Goal: Transaction & Acquisition: Download file/media

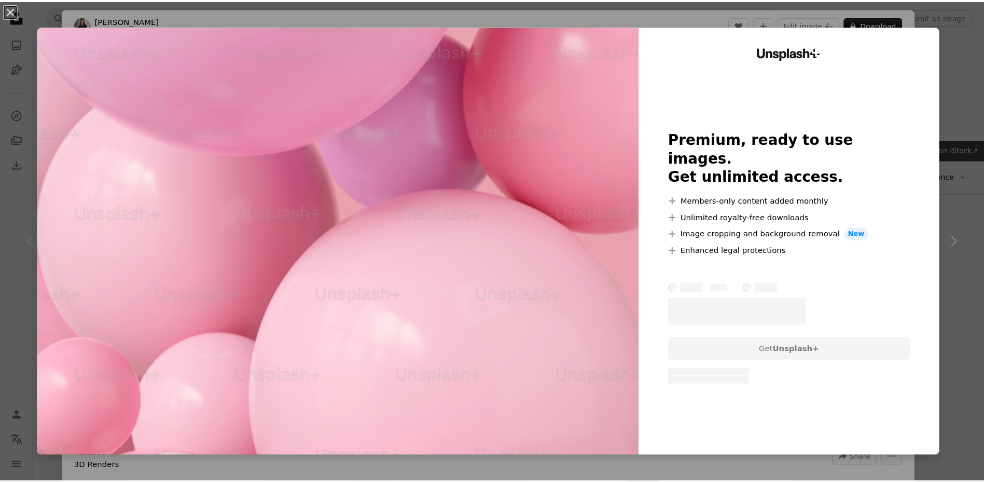
scroll to position [259, 0]
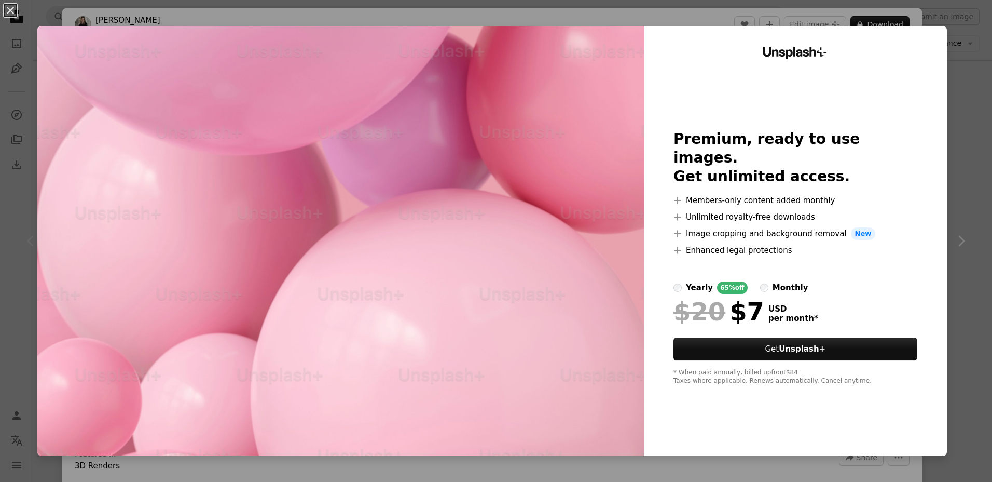
click at [966, 85] on div "An X shape Unsplash+ Premium, ready to use images. Get unlimited access. A plus…" at bounding box center [496, 241] width 992 height 482
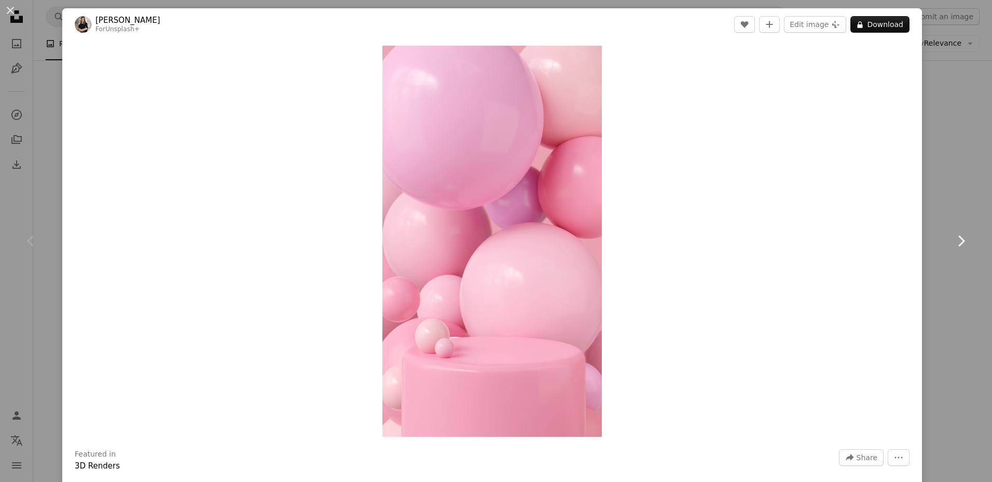
click at [958, 242] on icon at bounding box center [961, 240] width 7 height 11
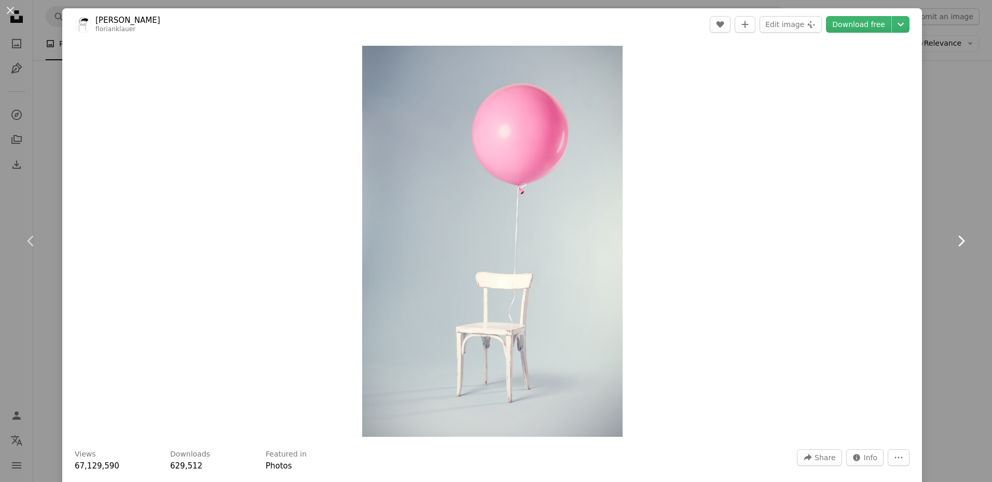
click at [958, 242] on icon at bounding box center [961, 240] width 7 height 11
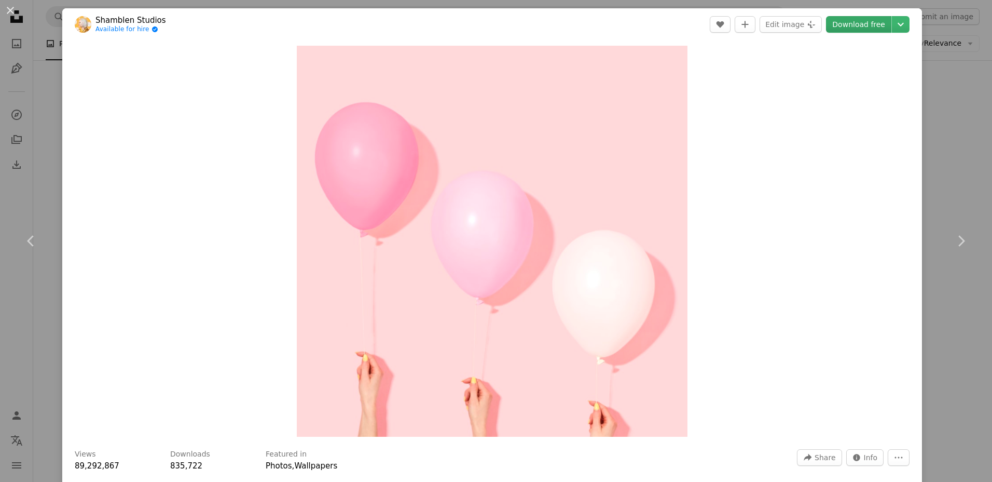
click at [878, 26] on link "Download free" at bounding box center [858, 24] width 65 height 17
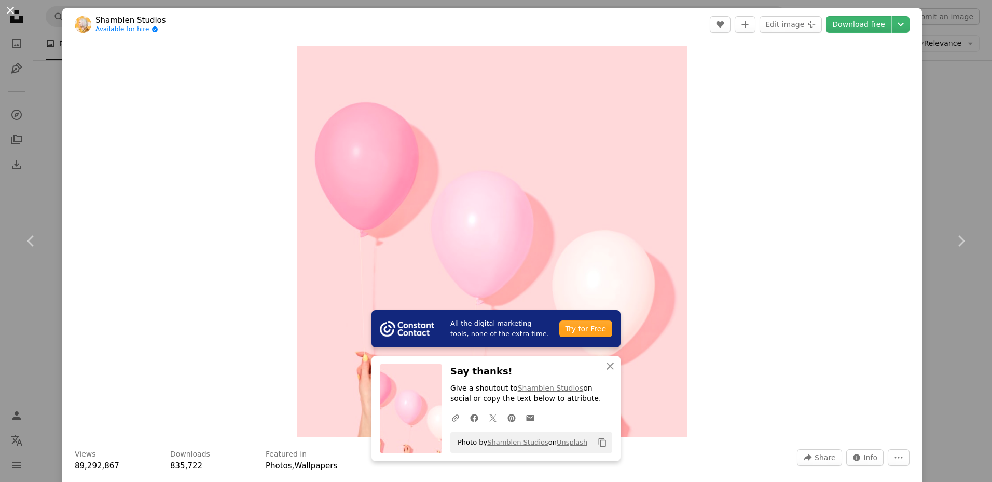
click at [11, 10] on button "An X shape" at bounding box center [10, 10] width 12 height 12
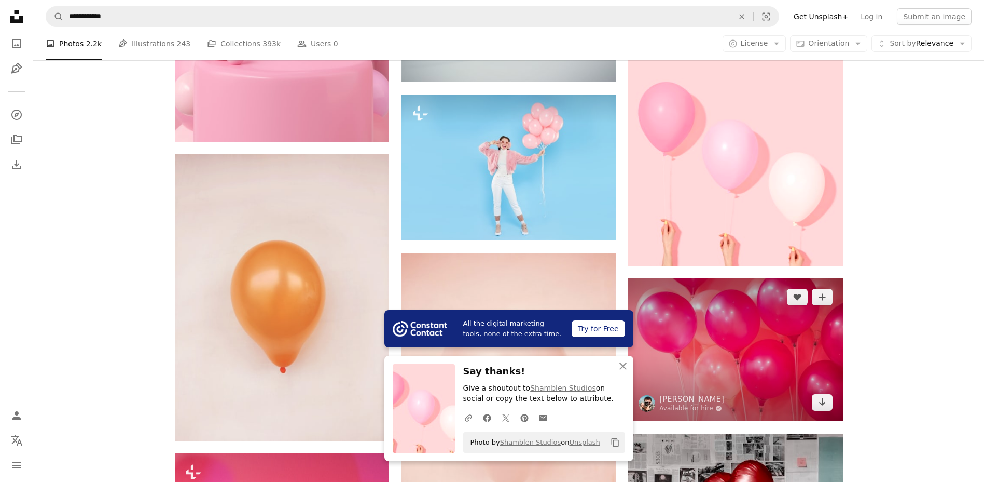
scroll to position [519, 0]
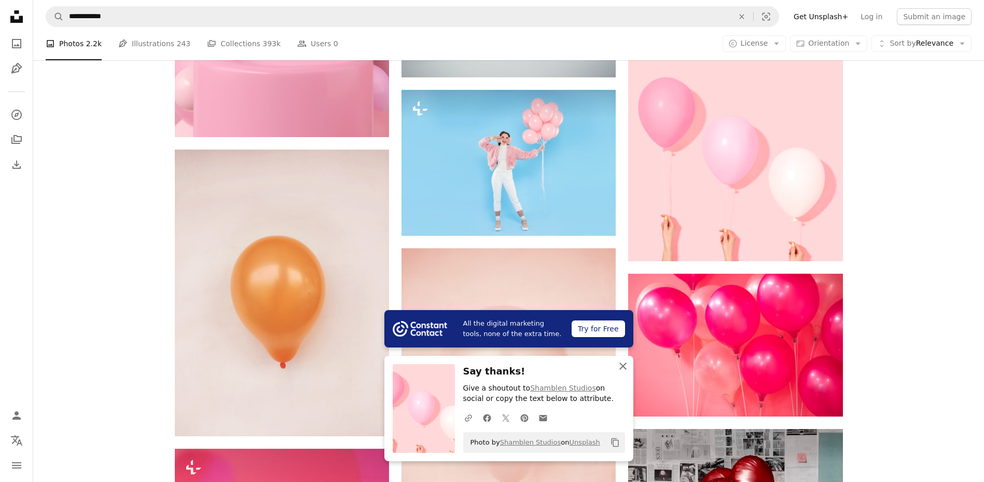
click at [623, 363] on icon "An X shape" at bounding box center [623, 366] width 12 height 12
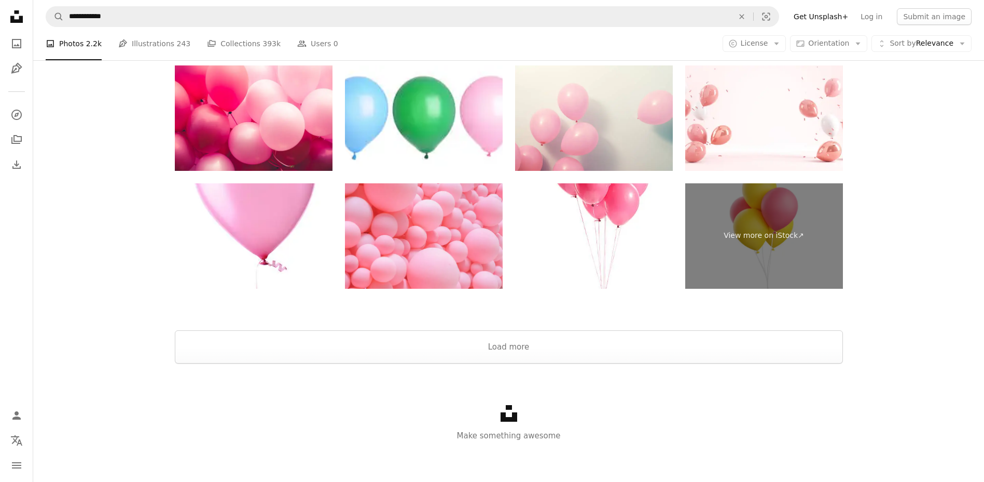
scroll to position [2319, 0]
click at [506, 346] on button "Load more" at bounding box center [509, 345] width 668 height 33
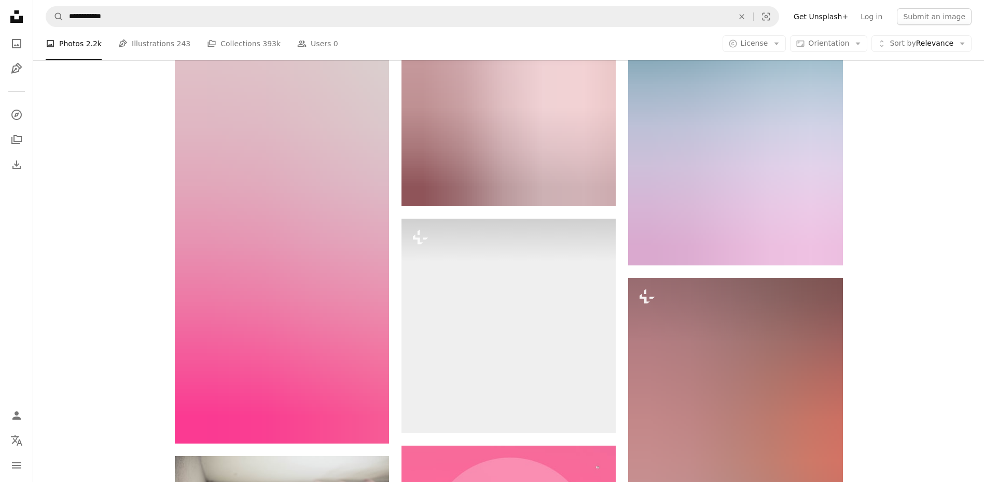
scroll to position [6782, 0]
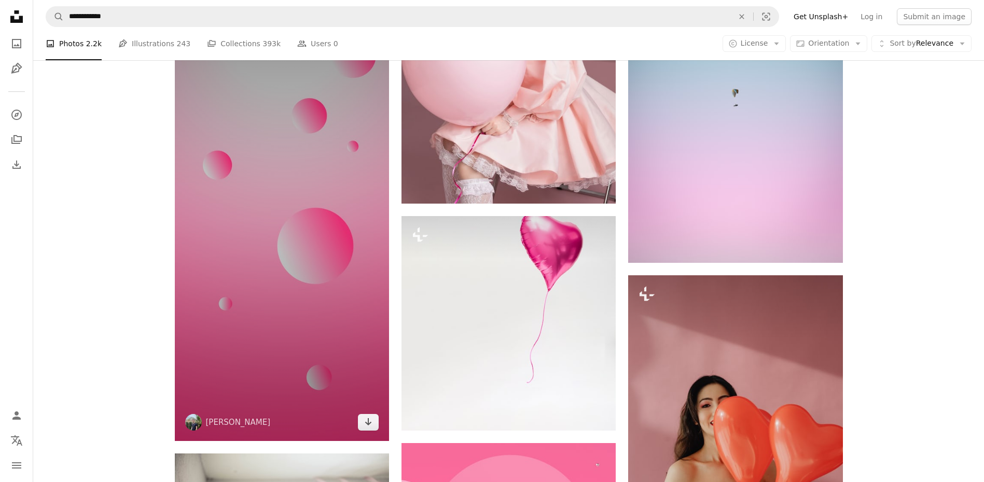
click at [243, 255] on img at bounding box center [282, 209] width 214 height 464
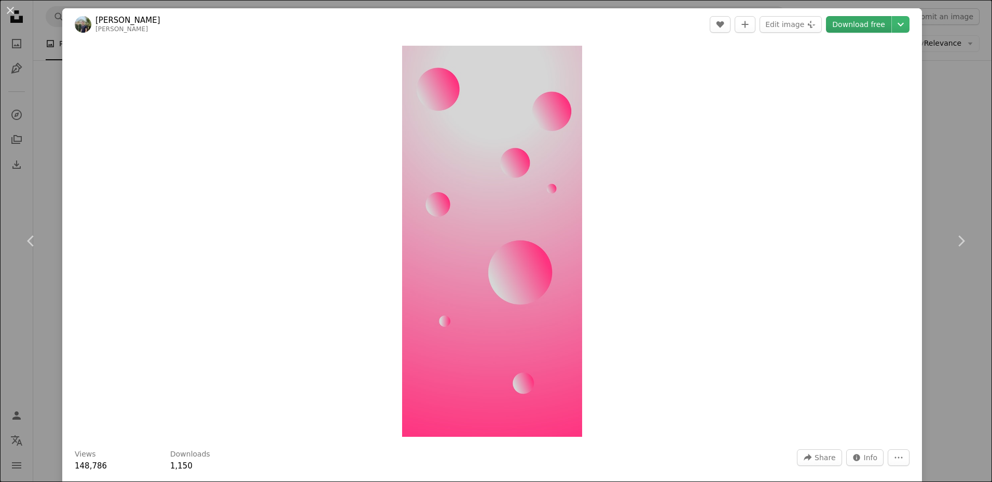
click at [866, 20] on link "Download free" at bounding box center [858, 24] width 65 height 17
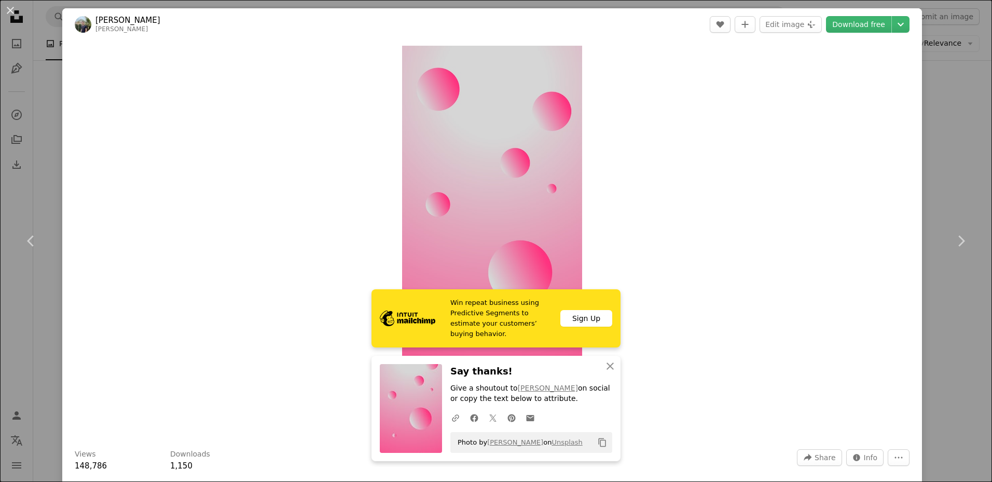
click at [930, 101] on div "An X shape Chevron left Chevron right Win repeat business using Predictive Segm…" at bounding box center [496, 241] width 992 height 482
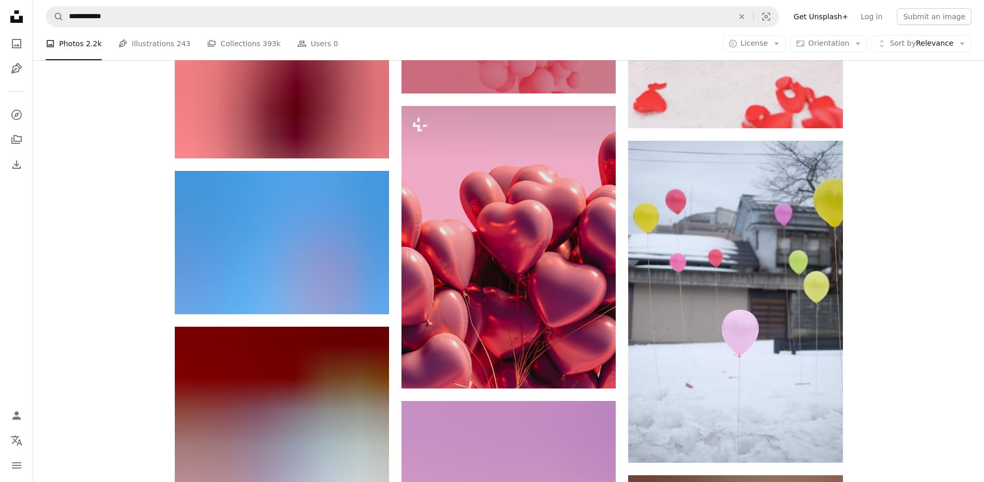
scroll to position [7871, 0]
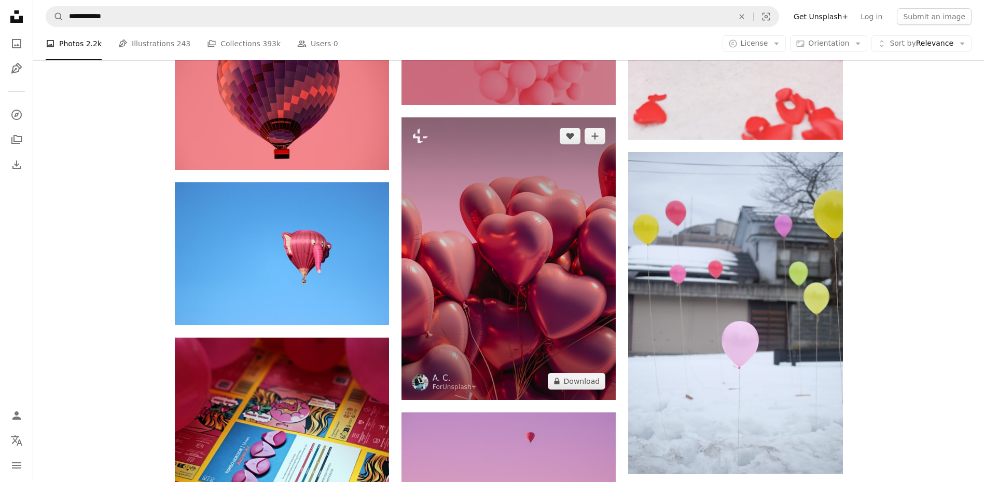
click at [478, 319] on img at bounding box center [509, 258] width 214 height 282
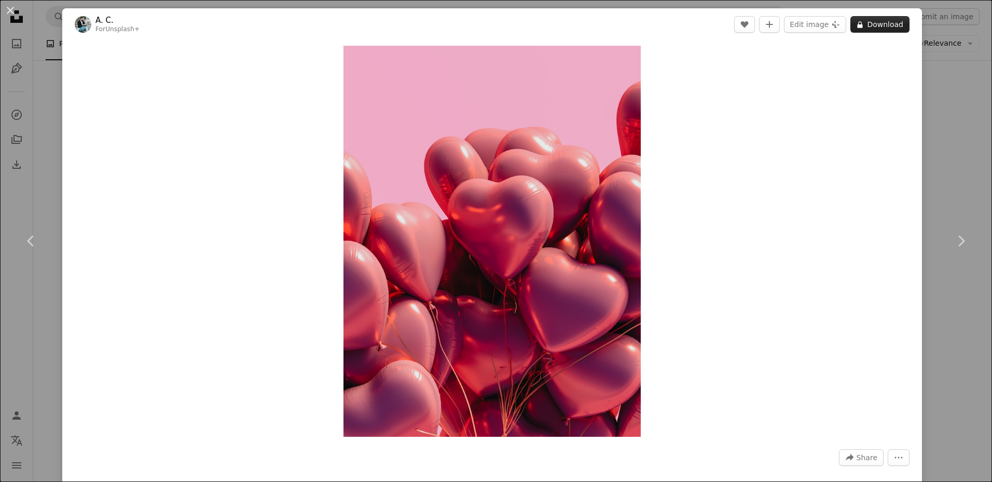
click at [867, 28] on button "A lock Download" at bounding box center [880, 24] width 59 height 17
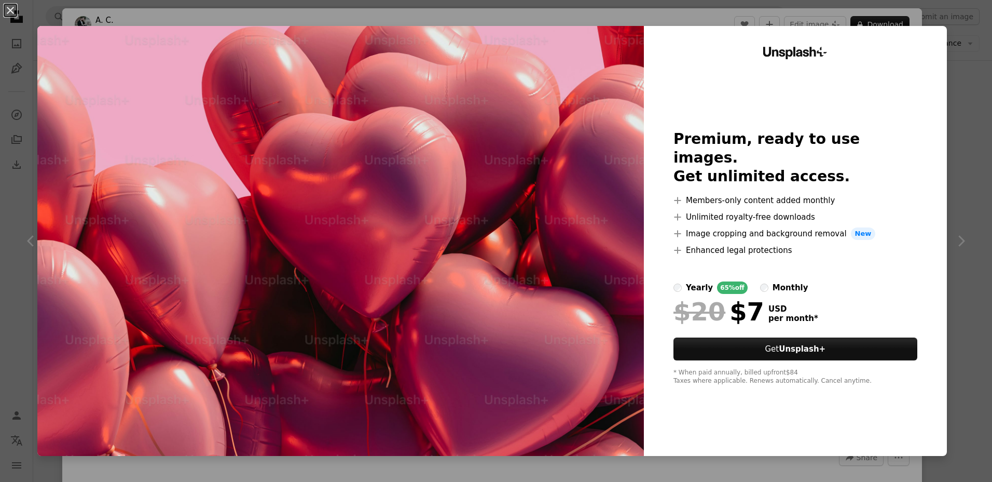
click at [966, 166] on div "An X shape Unsplash+ Premium, ready to use images. Get unlimited access. A plus…" at bounding box center [496, 241] width 992 height 482
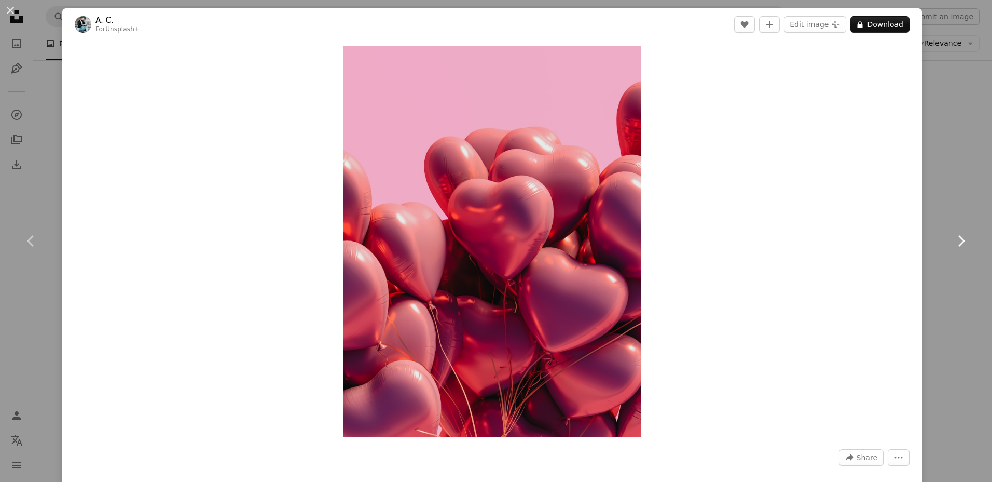
click at [939, 225] on link "Chevron right" at bounding box center [961, 241] width 62 height 100
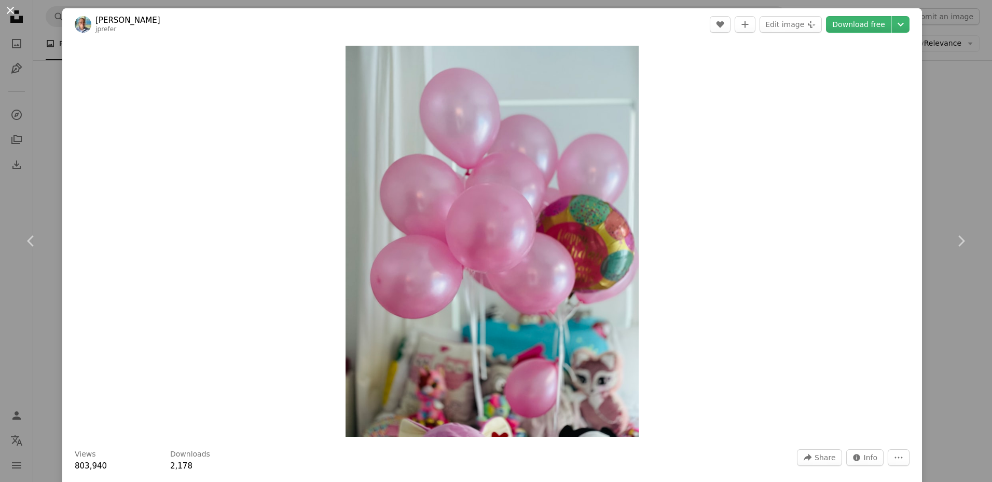
click at [12, 5] on button "An X shape" at bounding box center [10, 10] width 12 height 12
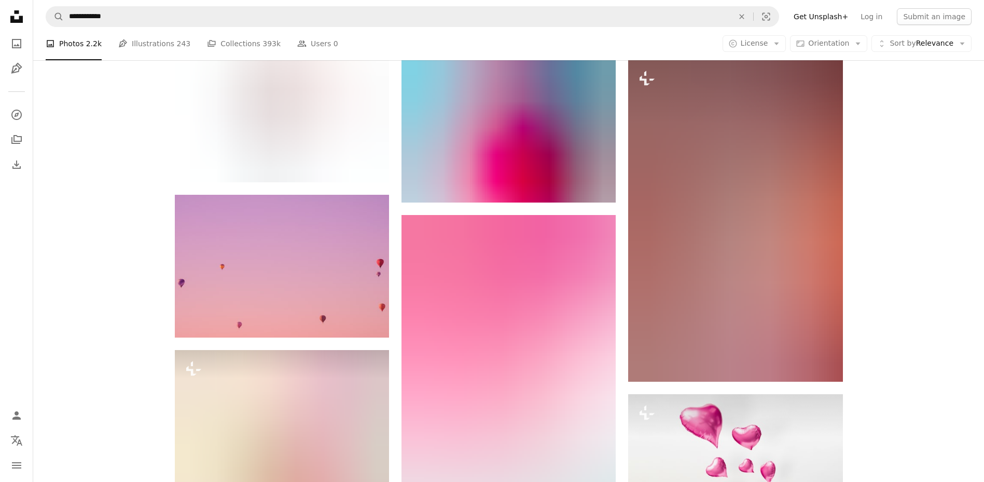
scroll to position [13061, 0]
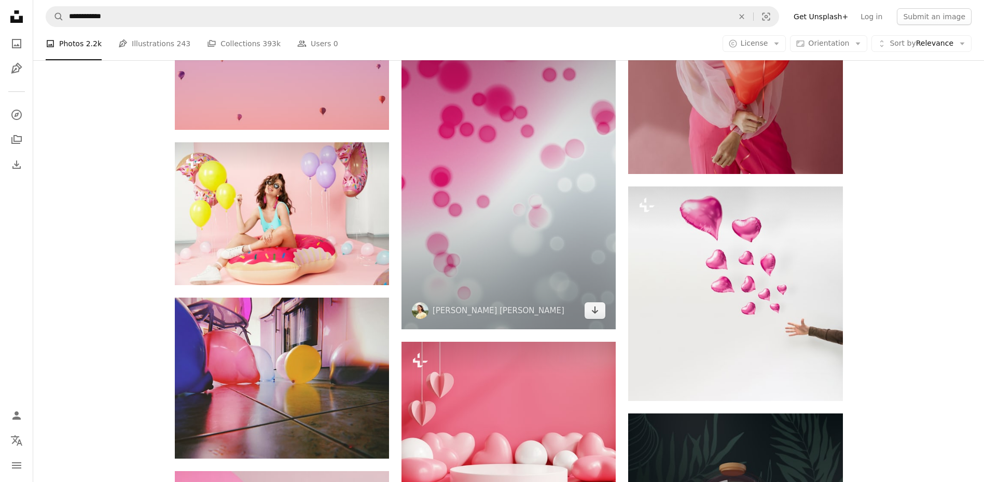
click at [501, 189] on img at bounding box center [509, 168] width 214 height 322
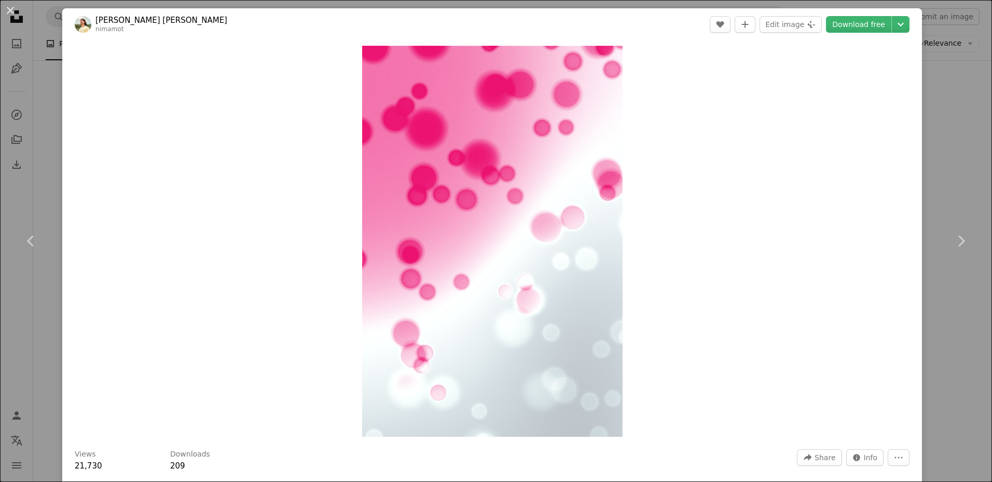
click at [946, 140] on div "An X shape Chevron left Chevron right [PERSON_NAME] [PERSON_NAME] nimamot A hea…" at bounding box center [496, 241] width 992 height 482
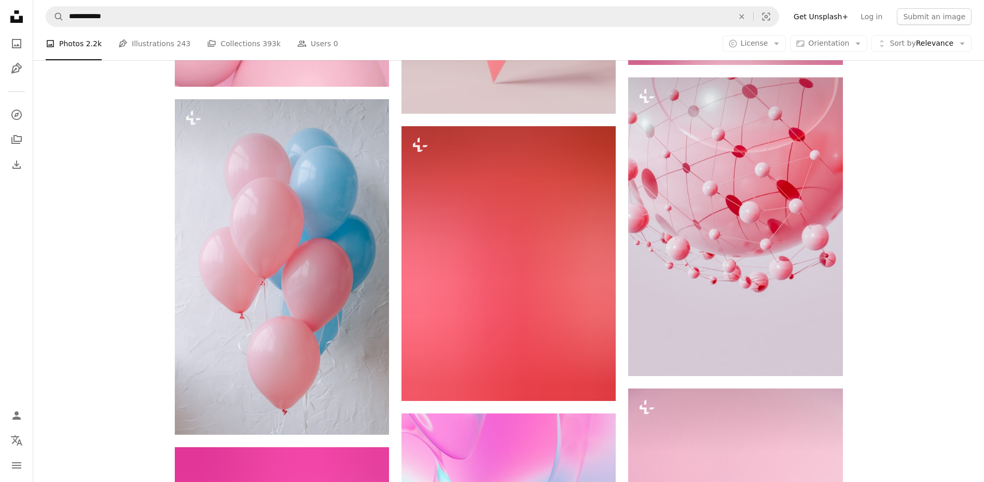
scroll to position [27695, 0]
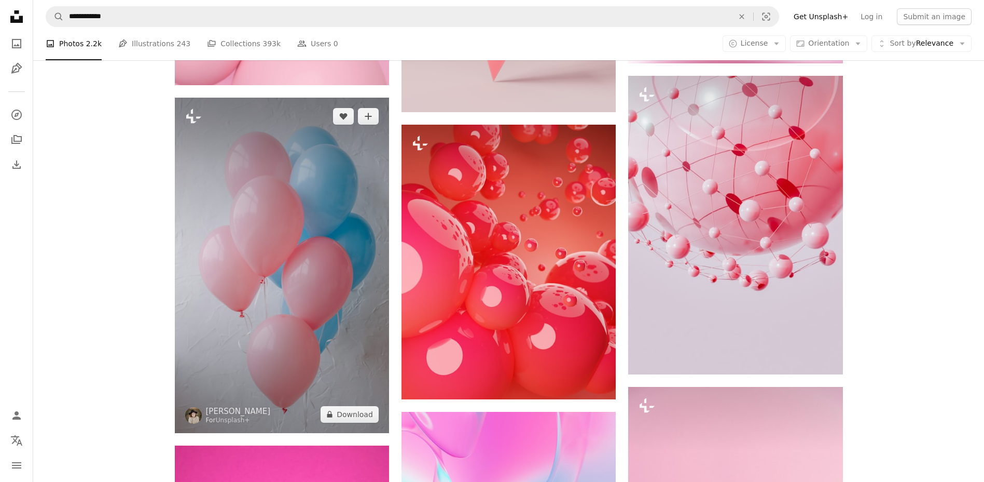
click at [299, 334] on img at bounding box center [282, 265] width 214 height 335
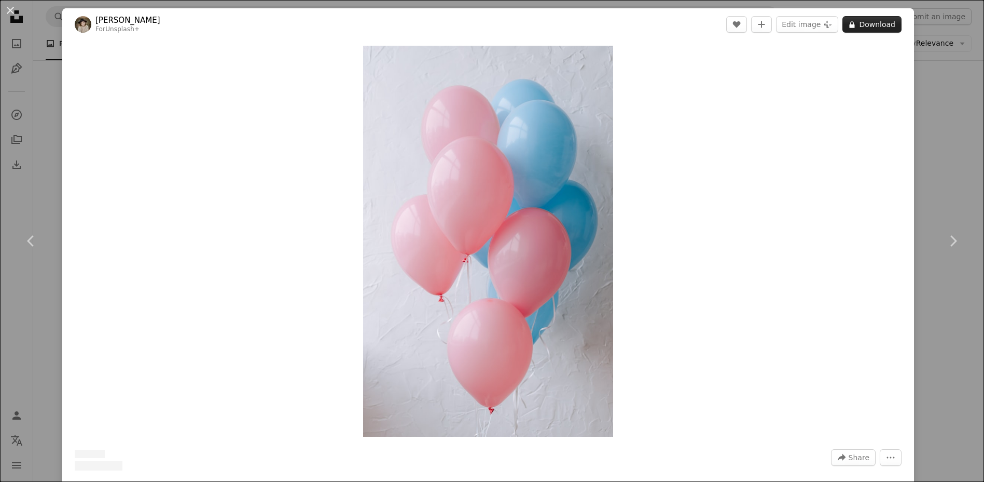
click at [867, 21] on button "A lock Download" at bounding box center [872, 24] width 59 height 17
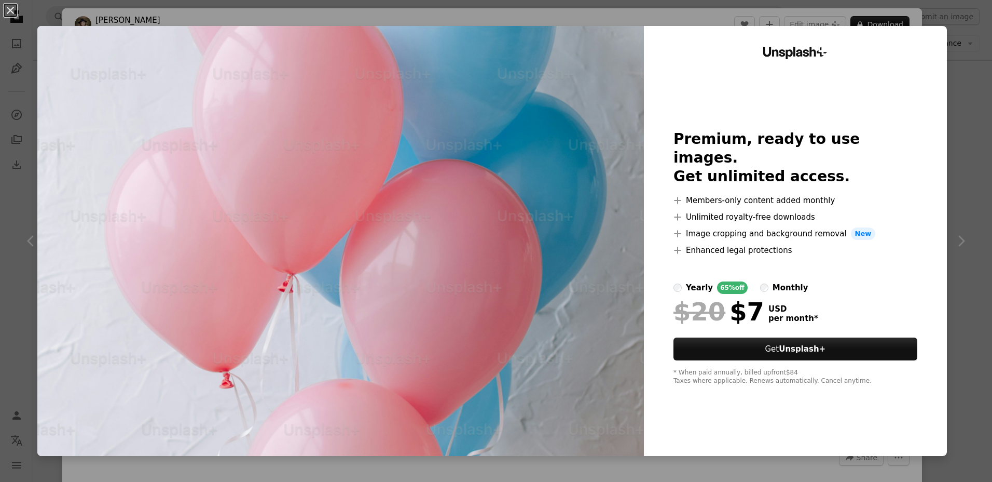
click at [956, 155] on div "An X shape Unsplash+ Premium, ready to use images. Get unlimited access. A plus…" at bounding box center [496, 241] width 992 height 482
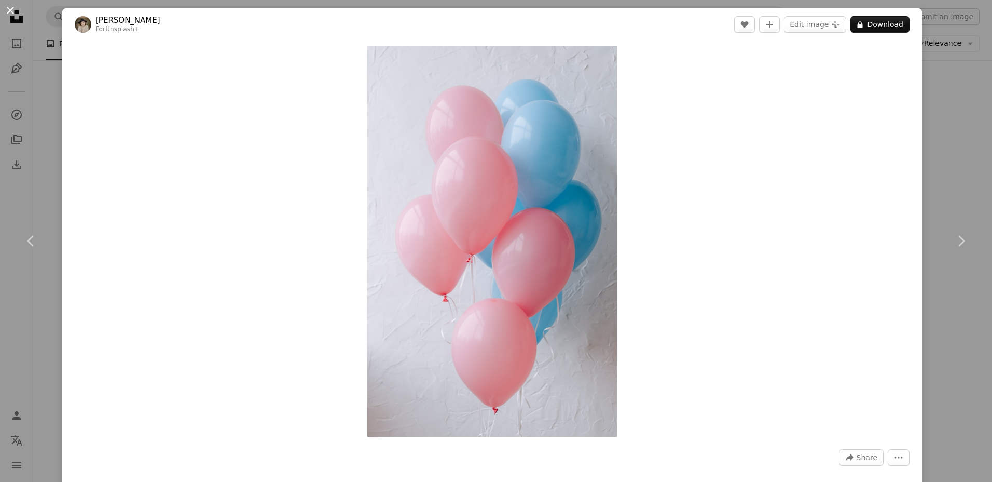
click at [14, 8] on button "An X shape" at bounding box center [10, 10] width 12 height 12
